Goal: Information Seeking & Learning: Find specific fact

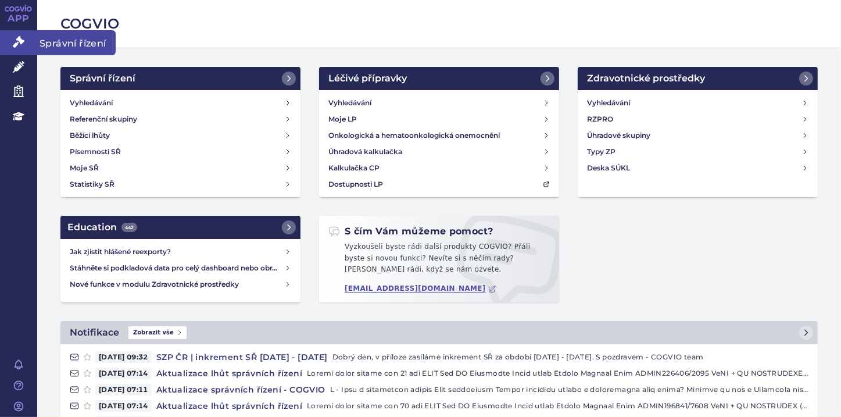
click at [20, 41] on icon at bounding box center [19, 42] width 12 height 12
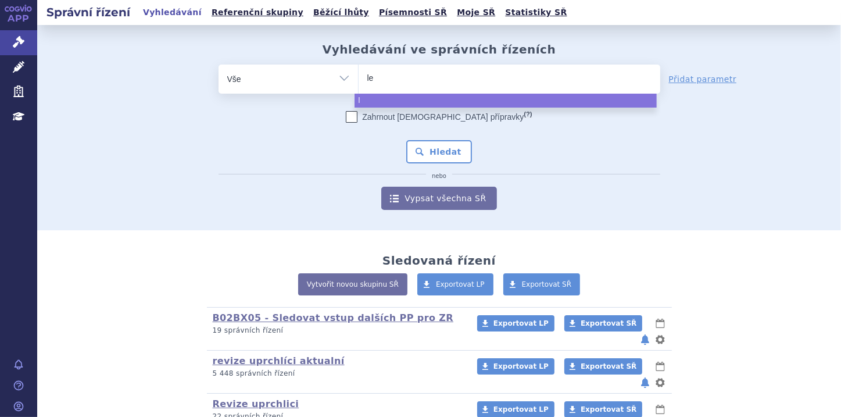
type input "lev"
type input "levd"
type input "levdel"
type input "levdelz"
type input "levdelzi"
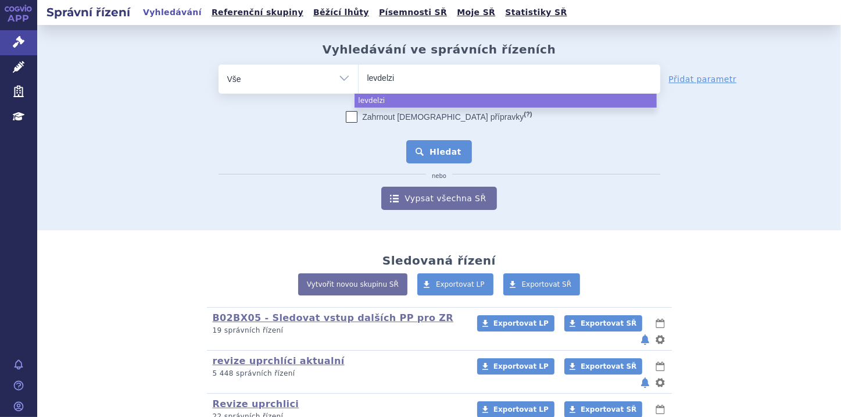
select select "levdelzi"
click at [449, 157] on button "Hledat" at bounding box center [439, 151] width 66 height 23
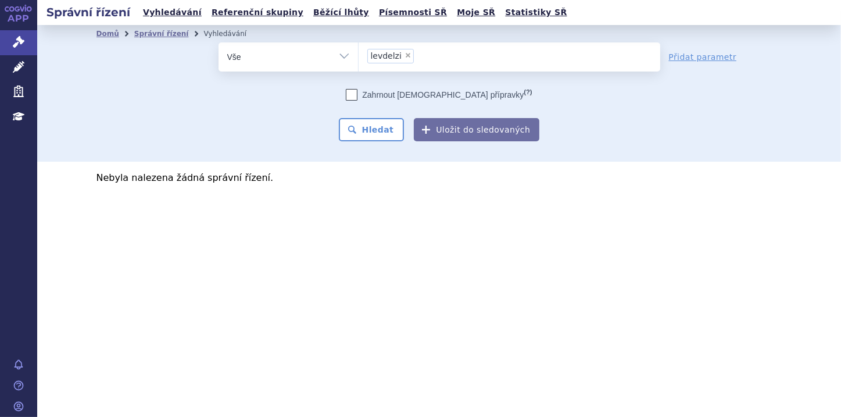
click at [404, 56] on span "×" at bounding box center [407, 55] width 7 height 7
click at [359, 56] on select "levdelzi" at bounding box center [358, 56] width 1 height 29
select select
click at [378, 52] on ul at bounding box center [510, 54] width 302 height 24
click at [359, 52] on select "levdelzi" at bounding box center [358, 56] width 1 height 29
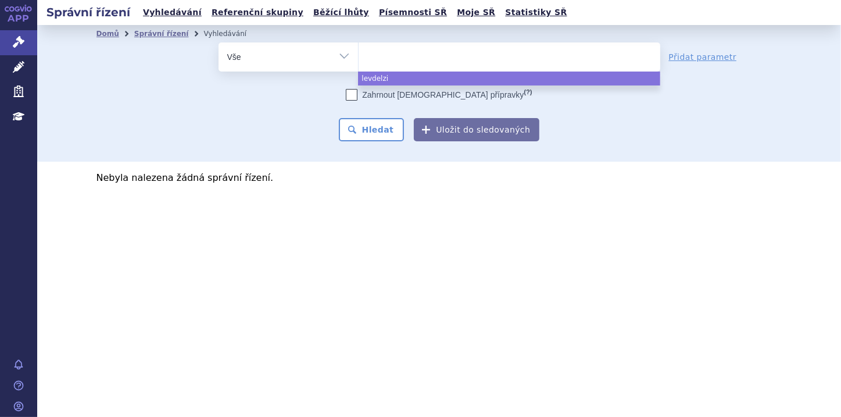
paste input "LIVDELZI"
type input "LIVDELZI"
select select "LIVDELZI"
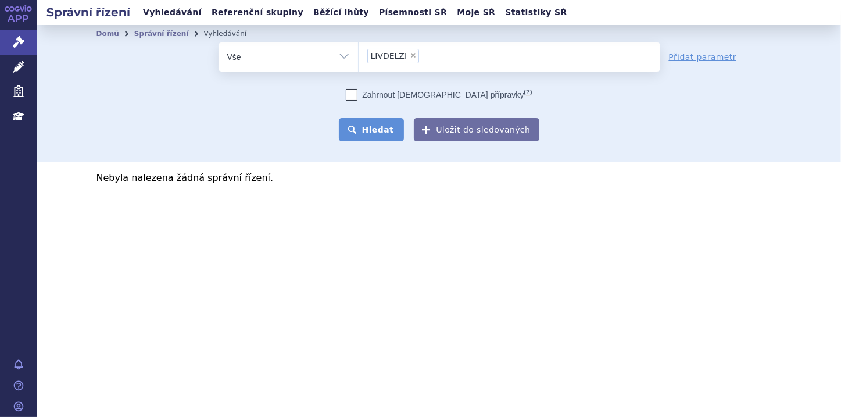
click at [368, 130] on button "Hledat" at bounding box center [372, 129] width 66 height 23
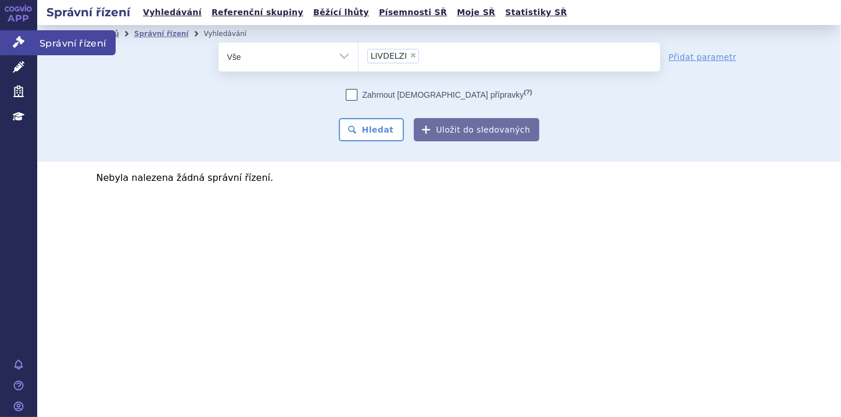
click at [6, 43] on link "Správní řízení" at bounding box center [18, 42] width 37 height 24
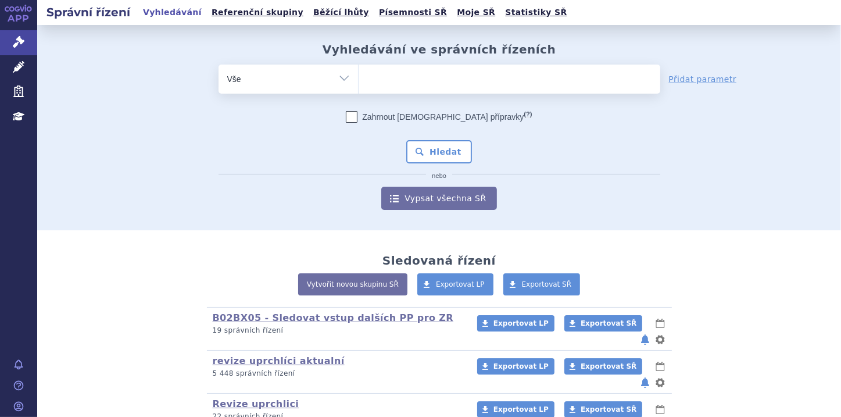
click at [367, 74] on input "search" at bounding box center [370, 77] width 6 height 15
paste input "LIVDELZI"
type input "LIVDELZI"
select select "LIVDELZI"
click at [424, 149] on button "Hledat" at bounding box center [439, 151] width 66 height 23
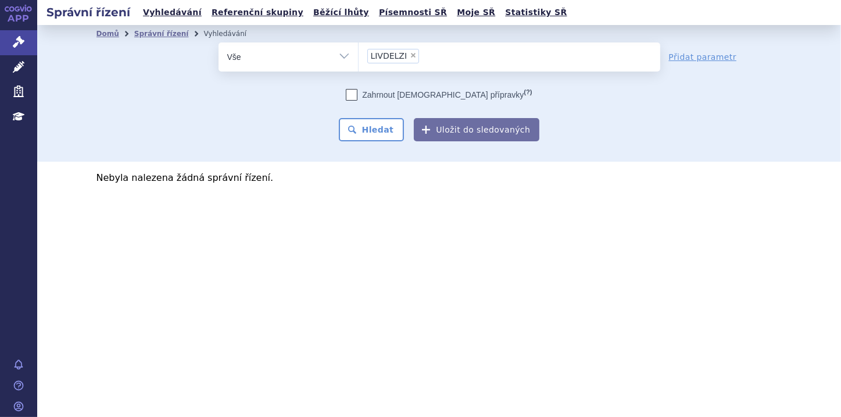
click at [410, 52] on span "×" at bounding box center [413, 55] width 7 height 7
click at [359, 52] on select "LIVDELZI" at bounding box center [358, 56] width 1 height 29
select select
click at [339, 53] on select "Vše Spisová značka Typ SŘ Přípravek/SUKL kód Účastník/Držitel" at bounding box center [288, 55] width 139 height 26
select select "filter-file-number"
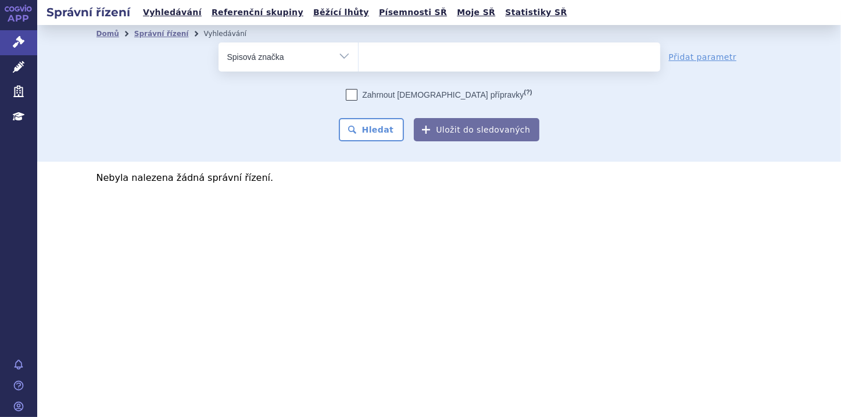
click at [219, 42] on select "Vše Spisová značka Typ SŘ Přípravek/SUKL kód Účastník/Držitel" at bounding box center [288, 55] width 139 height 26
click at [390, 57] on ul at bounding box center [510, 54] width 302 height 24
click at [359, 57] on select at bounding box center [358, 56] width 1 height 29
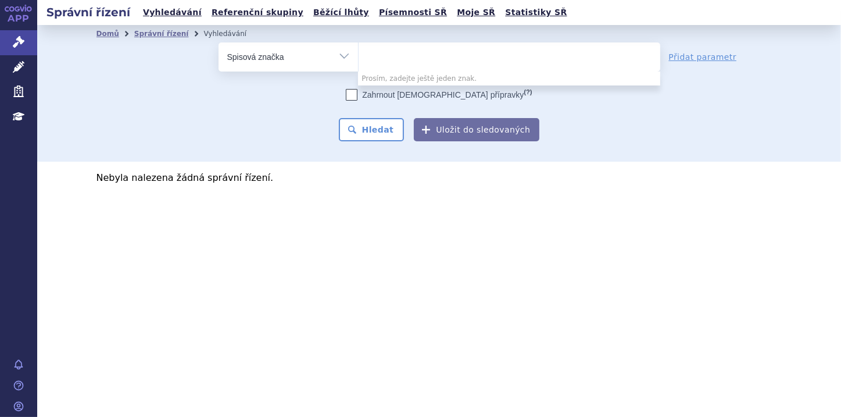
paste input "SUKLS320209/2025"
type input "SUKLS320209/2025"
select select "SUKLS320209/2025"
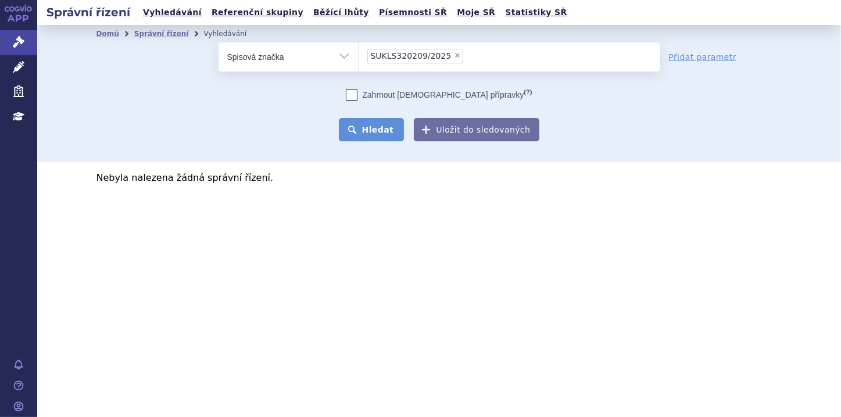
click at [374, 133] on button "Hledat" at bounding box center [372, 129] width 66 height 23
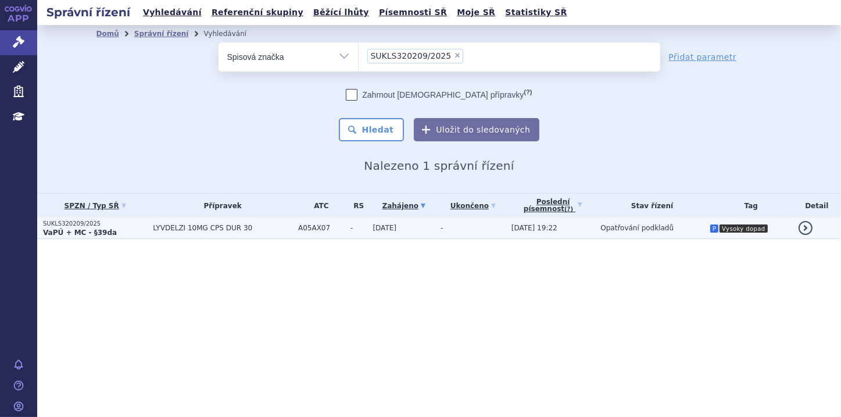
click at [97, 228] on strong "VaPÚ + MC - §39da" at bounding box center [80, 232] width 74 height 8
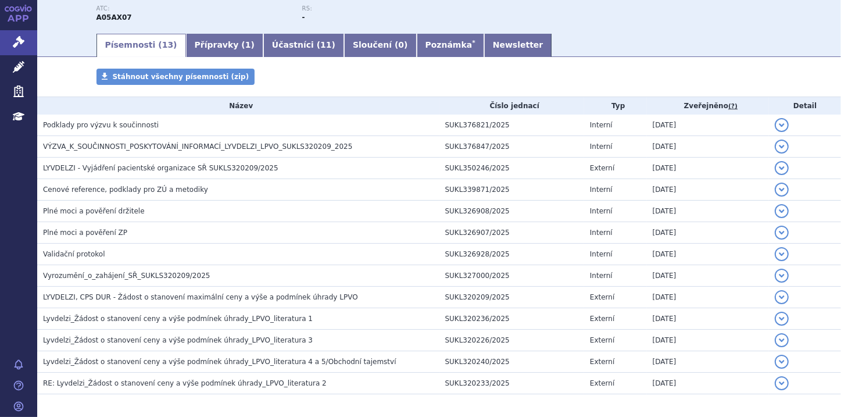
scroll to position [186, 0]
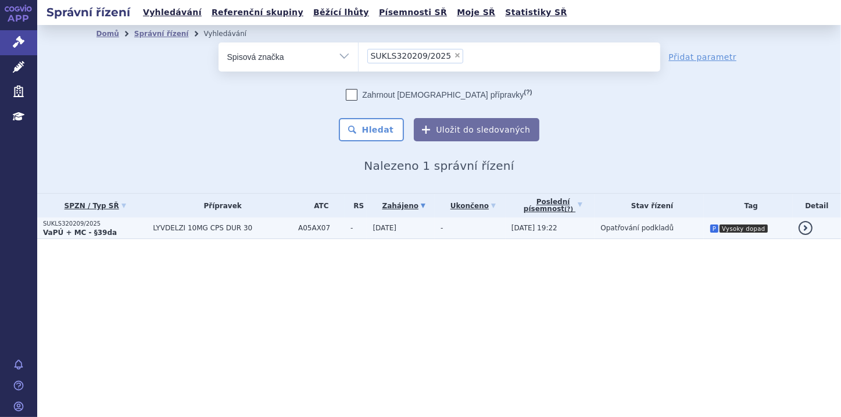
click at [83, 234] on strong "VaPÚ + MC - §39da" at bounding box center [80, 232] width 74 height 8
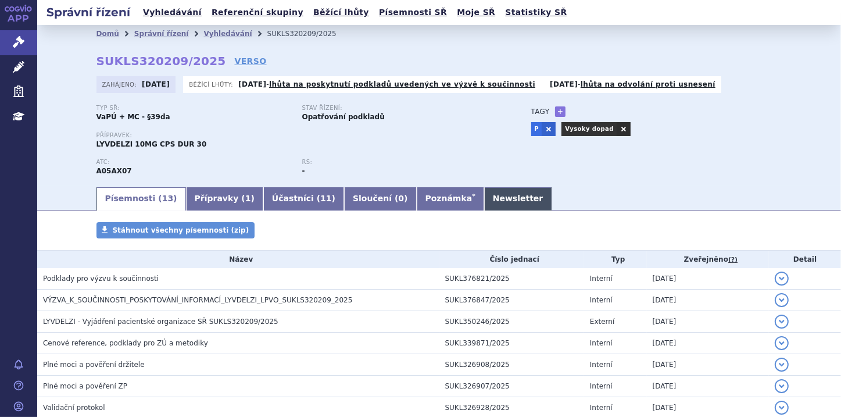
click at [484, 199] on link "Newsletter" at bounding box center [518, 198] width 68 height 23
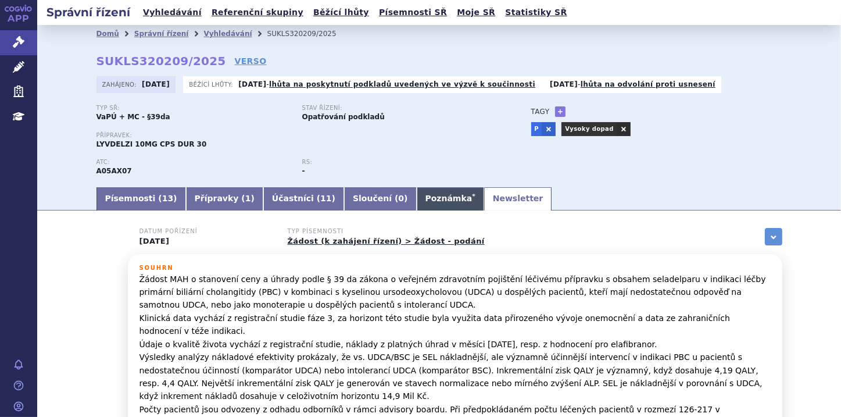
click at [417, 201] on link "Poznámka *" at bounding box center [450, 198] width 67 height 23
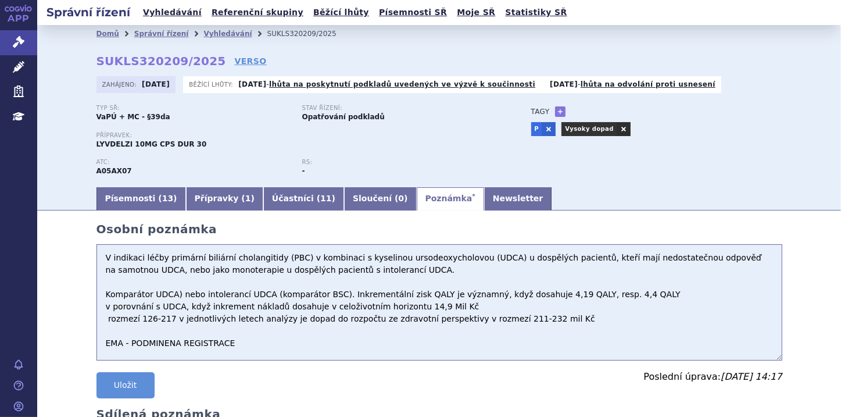
drag, startPoint x: 101, startPoint y: 259, endPoint x: 471, endPoint y: 260, distance: 370.2
click at [471, 260] on textarea "V indikaci léčby primární biliární cholangitidy (PBC) v kombinaci s kyselinou u…" at bounding box center [439, 302] width 686 height 116
drag, startPoint x: 93, startPoint y: 144, endPoint x: 123, endPoint y: 142, distance: 29.7
click at [123, 142] on span "LYVDELZI 10MG CPS DUR 30" at bounding box center [151, 144] width 110 height 8
copy span "LYVDELZI"
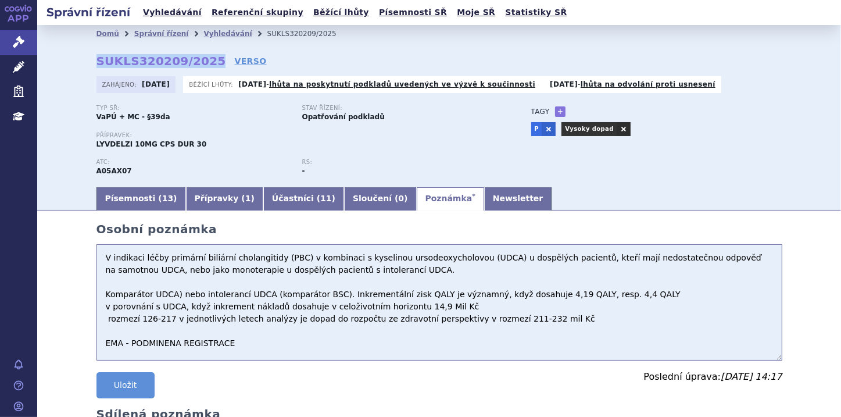
drag, startPoint x: 94, startPoint y: 59, endPoint x: 199, endPoint y: 61, distance: 105.2
click at [199, 61] on strong "SUKLS320209/2025" at bounding box center [161, 61] width 130 height 14
copy strong "SUKLS320209/2025"
click at [484, 207] on link "Newsletter" at bounding box center [518, 198] width 68 height 23
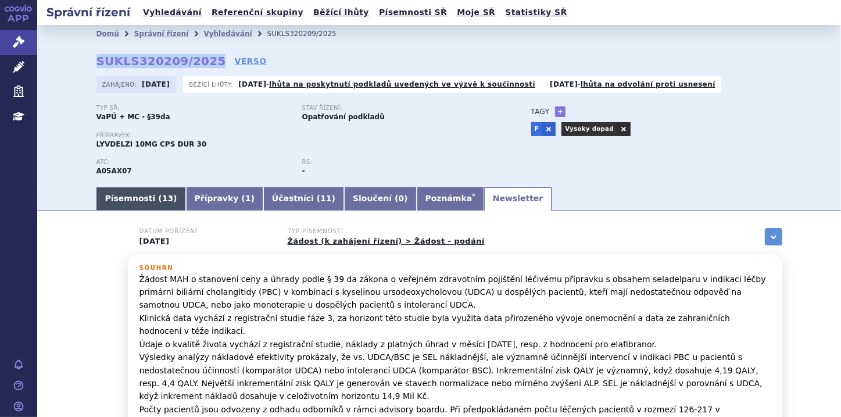
click at [105, 204] on link "Písemnosti ( 13 )" at bounding box center [141, 198] width 90 height 23
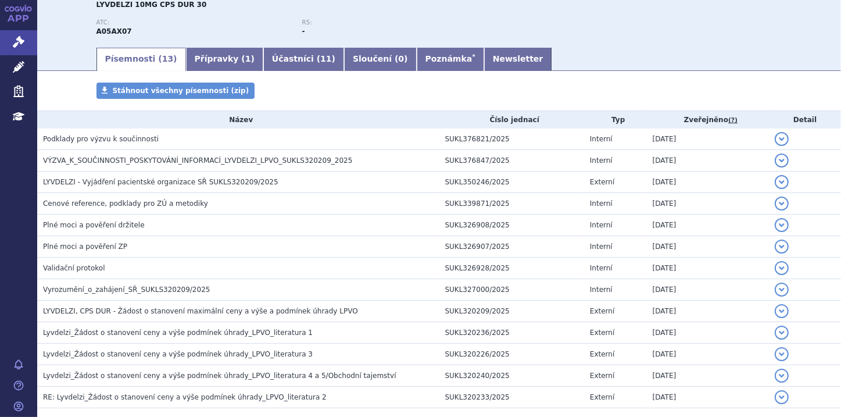
scroll to position [200, 0]
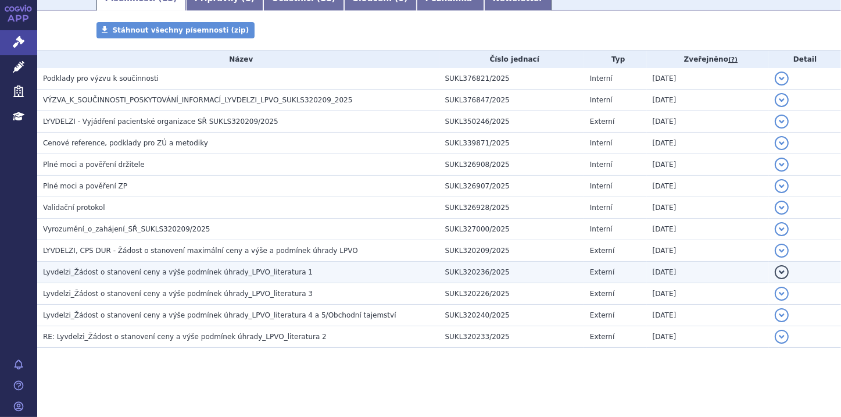
click at [303, 270] on h3 "Lyvdelzi_Žádost o stanovení ceny a výše podmínek úhrady_LPVO_literatura 1" at bounding box center [241, 272] width 396 height 12
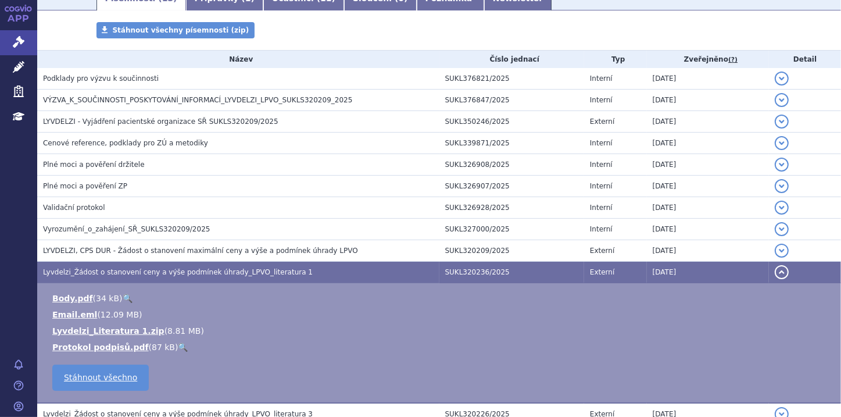
click at [775, 272] on button "detail" at bounding box center [782, 272] width 14 height 14
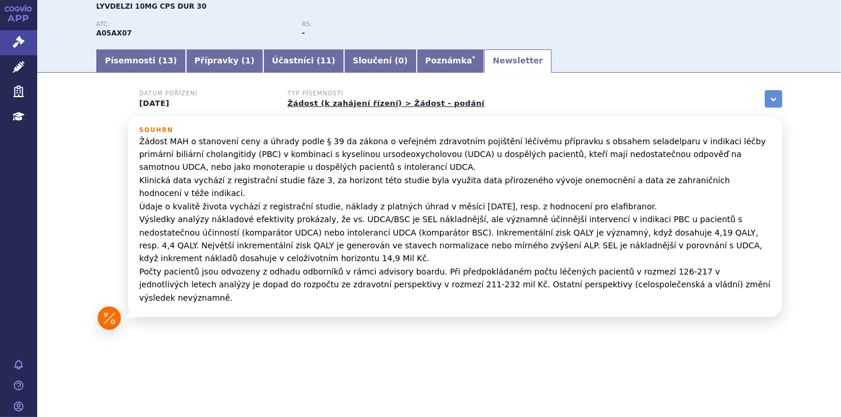
scroll to position [99, 0]
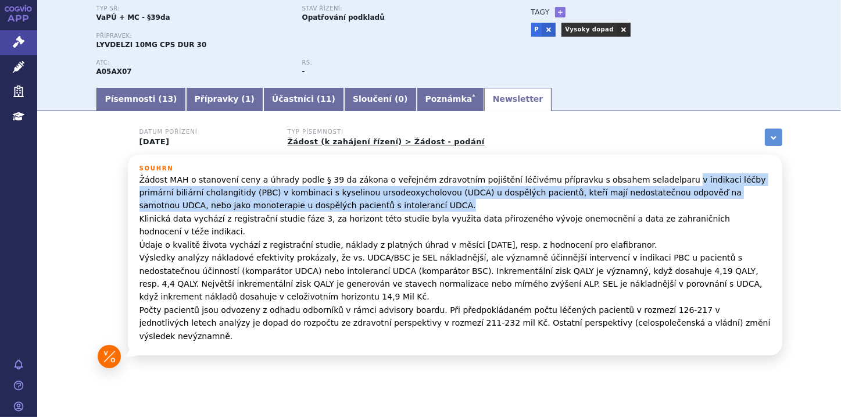
drag, startPoint x: 629, startPoint y: 181, endPoint x: 287, endPoint y: 208, distance: 343.4
click at [287, 208] on p "Žádost MAH o stanovení ceny a úhrady podle § 39 da zákona o veřejném zdravotním…" at bounding box center [454, 257] width 631 height 169
copy p "v indikaci léčby primární biliární cholangitidy (PBC) v kombinaci s kyselinou u…"
click at [130, 105] on link "Písemnosti ( 13 )" at bounding box center [141, 99] width 90 height 23
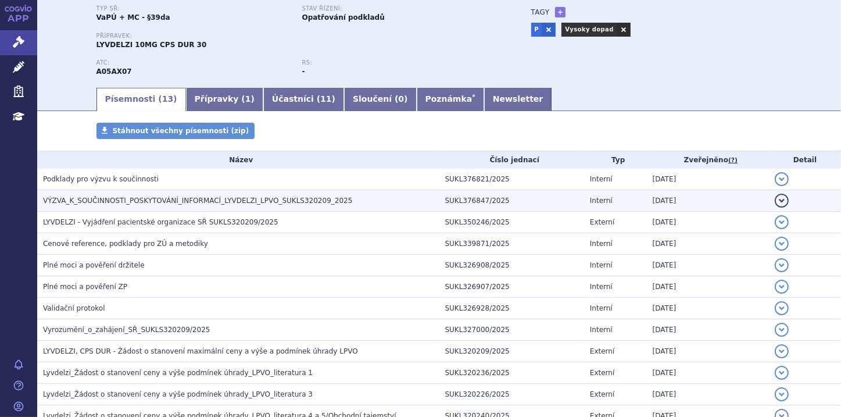
click at [180, 207] on td "VÝZVA_K_SOUČINNOSTI_POSKYTOVÁNÍ_INFORMACÍ_LYVDELZI_LPVO_SUKLS320209_2025" at bounding box center [238, 201] width 402 height 22
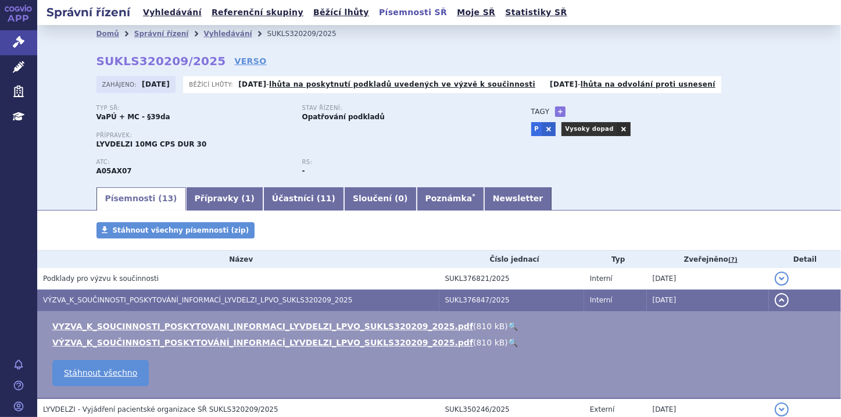
click at [375, 12] on link "Písemnosti SŘ" at bounding box center [412, 13] width 75 height 16
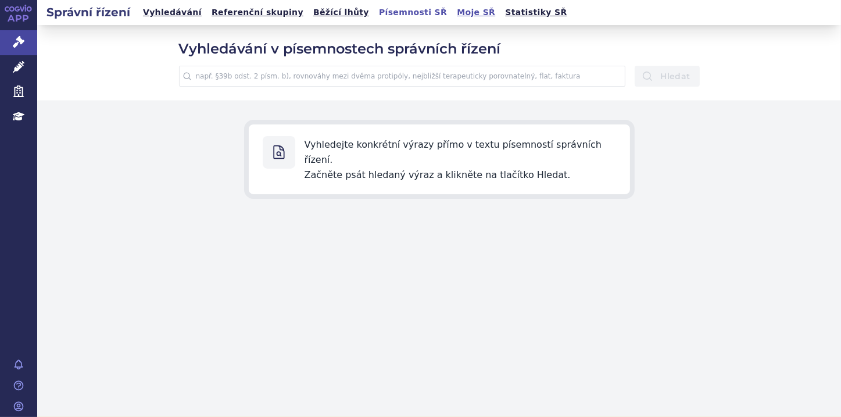
click at [453, 12] on link "Moje SŘ" at bounding box center [475, 13] width 45 height 16
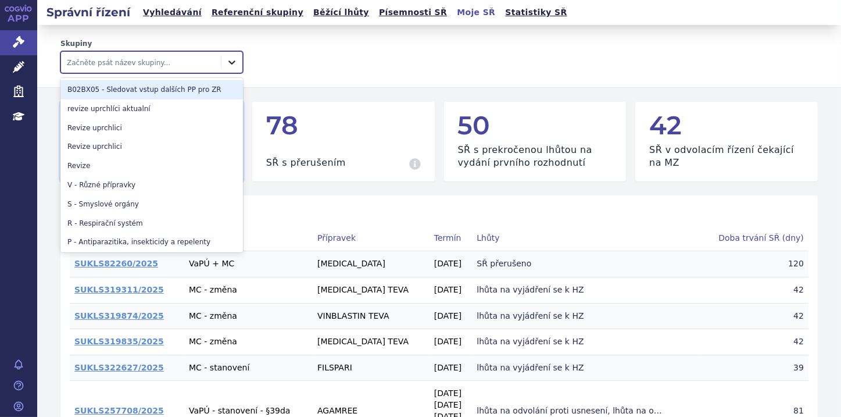
click at [234, 61] on icon at bounding box center [232, 62] width 12 height 12
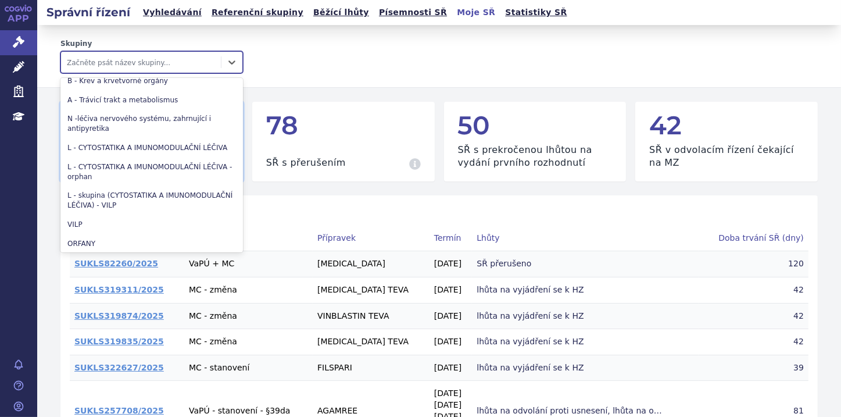
scroll to position [307, 0]
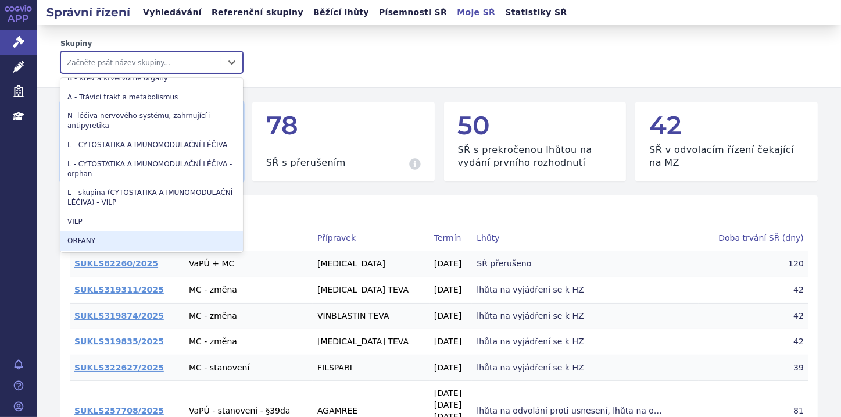
click at [117, 237] on div "ORFANY" at bounding box center [151, 240] width 182 height 19
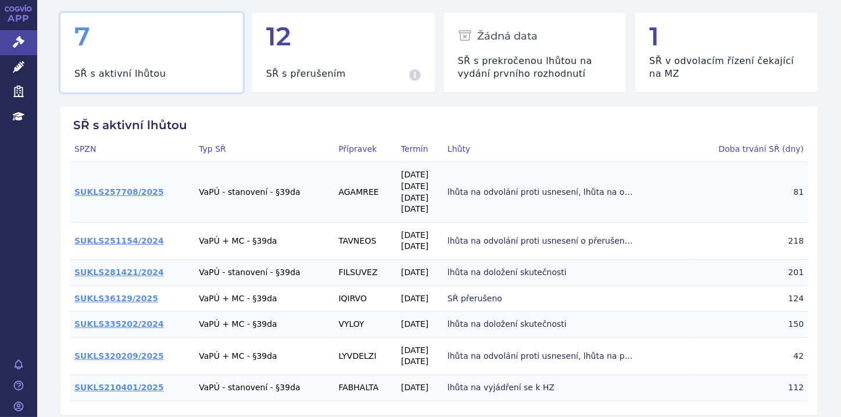
scroll to position [139, 0]
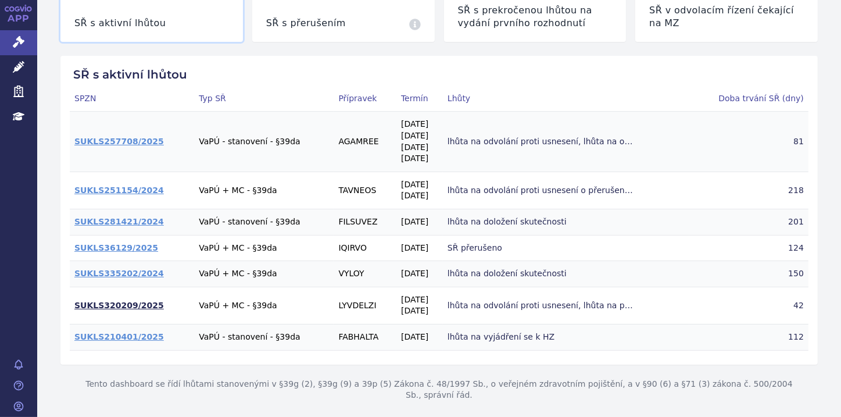
click at [97, 305] on link "SUKLS320209/2025" at bounding box center [119, 304] width 90 height 9
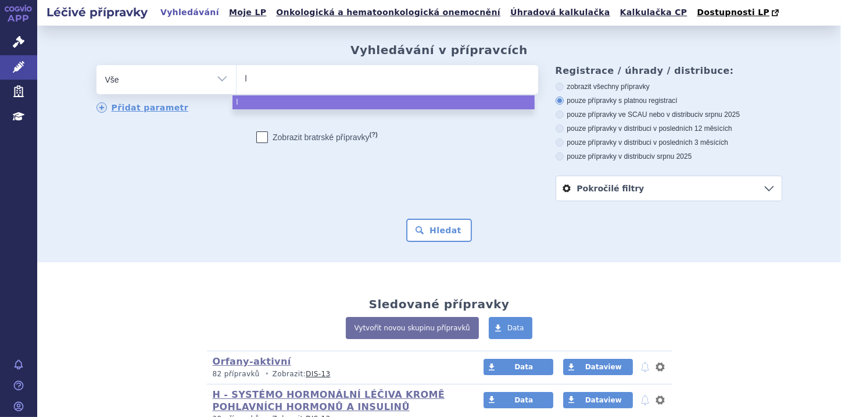
type input "le"
type input "leq"
type input "[PERSON_NAME]"
type input "leqem"
type input "leqembi"
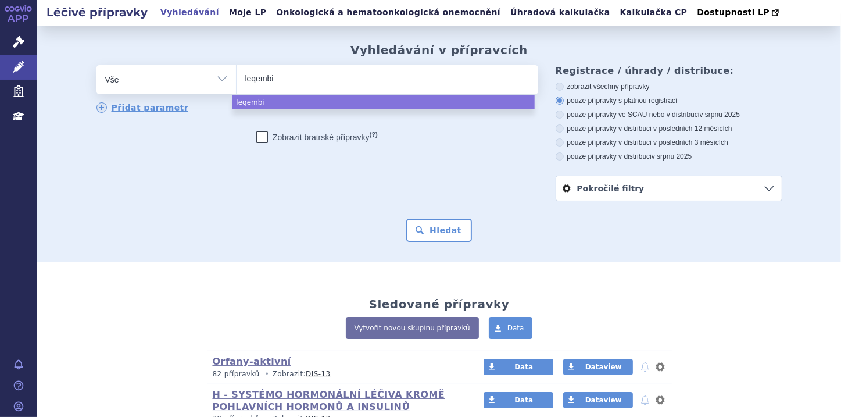
select select "leqembi"
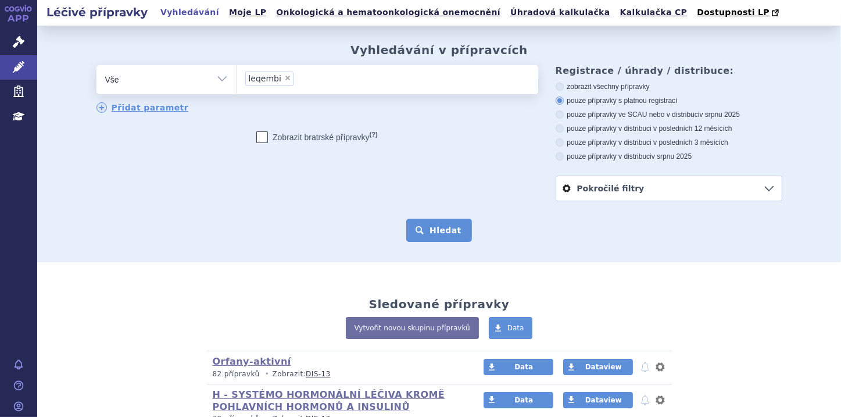
click at [456, 232] on button "Hledat" at bounding box center [439, 230] width 66 height 23
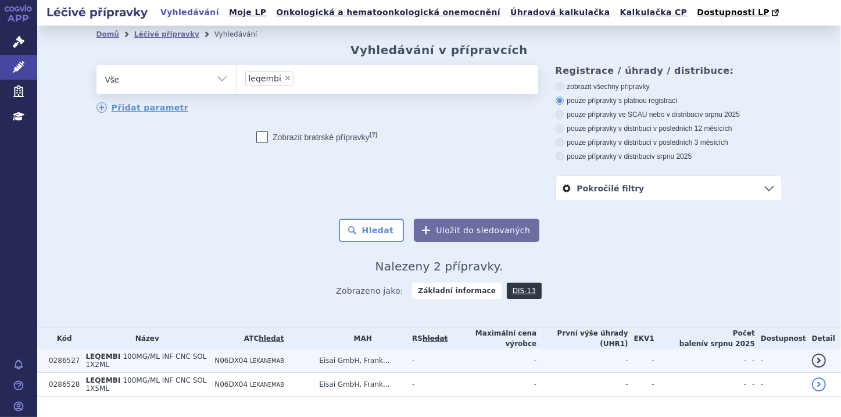
click at [69, 356] on td "0286527" at bounding box center [61, 361] width 37 height 24
